Goal: Task Accomplishment & Management: Manage account settings

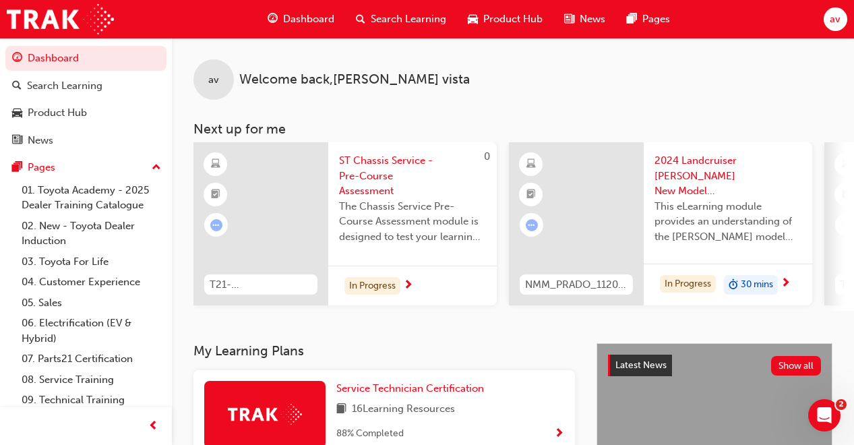
click at [835, 24] on span "av" at bounding box center [835, 18] width 11 height 15
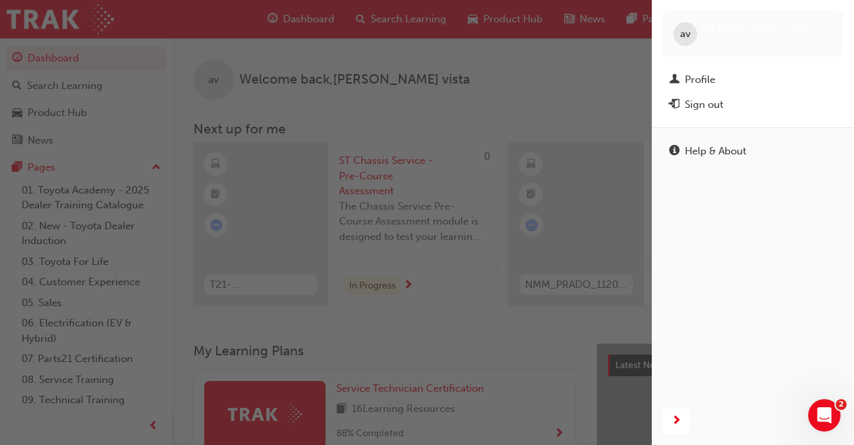
click at [735, 107] on div "Sign out" at bounding box center [752, 104] width 167 height 17
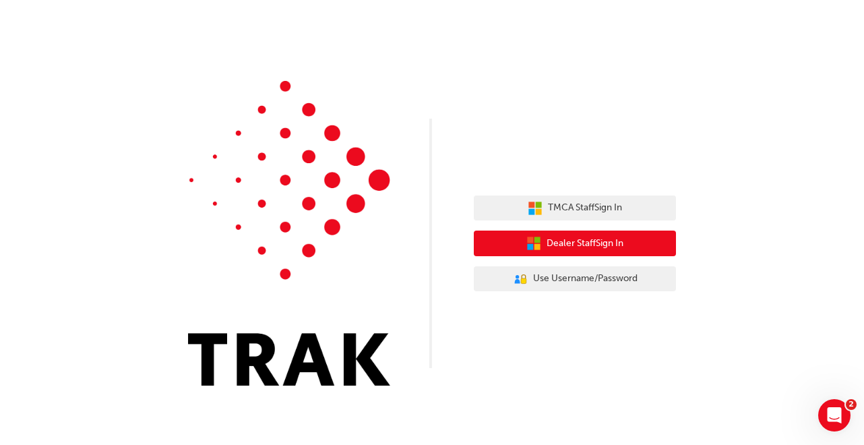
click at [583, 238] on span "Dealer Staff Sign In" at bounding box center [585, 243] width 77 height 15
